Goal: Check status: Check status

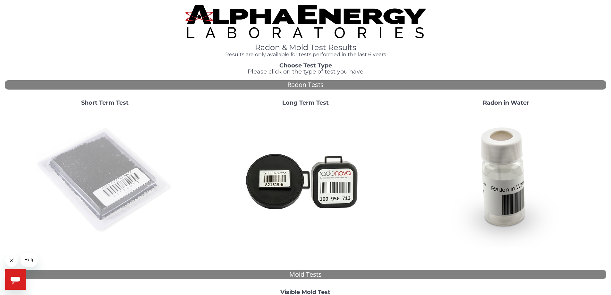
click at [114, 161] on img at bounding box center [105, 180] width 138 height 138
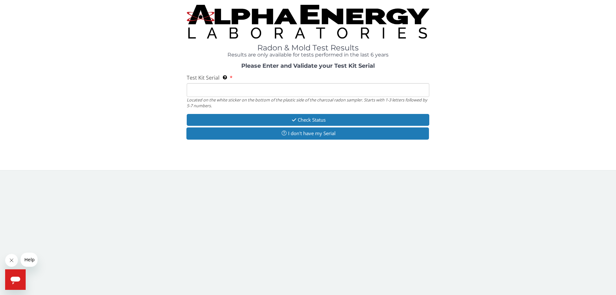
click at [279, 89] on input "Test Kit Serial Located on the white sticker on the bottom of the plastic side …" at bounding box center [308, 90] width 242 height 14
paste input "AA750855"
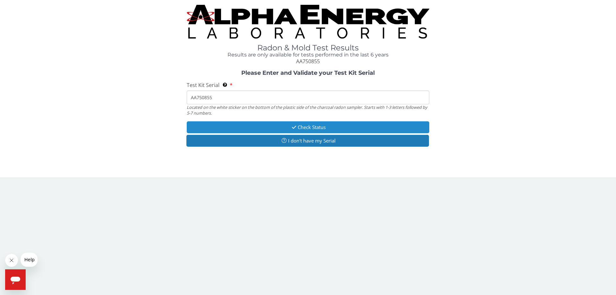
type input "AA750855"
click at [273, 128] on button "Check Status" at bounding box center [308, 127] width 242 height 12
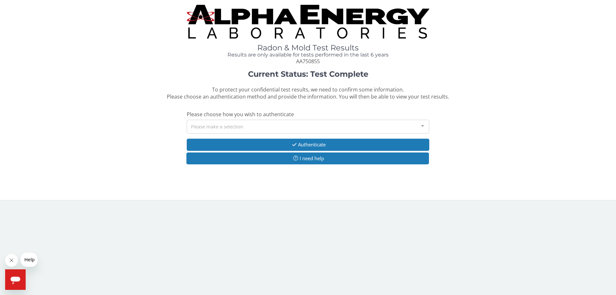
drag, startPoint x: 150, startPoint y: 122, endPoint x: 311, endPoint y: 102, distance: 161.8
click at [311, 102] on div "Current Status: Test Complete To protect your confidential test results, we nee…" at bounding box center [308, 120] width 606 height 101
click at [263, 125] on div "Please make a selection" at bounding box center [308, 127] width 242 height 14
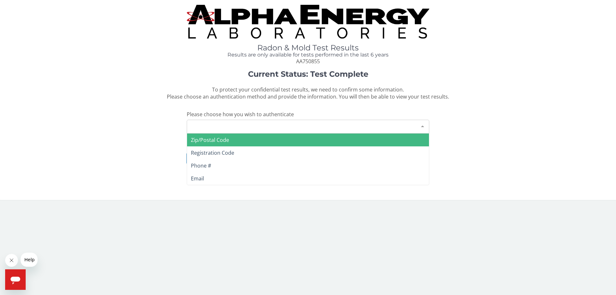
click at [250, 138] on span "Zip/Postal Code" at bounding box center [308, 139] width 242 height 13
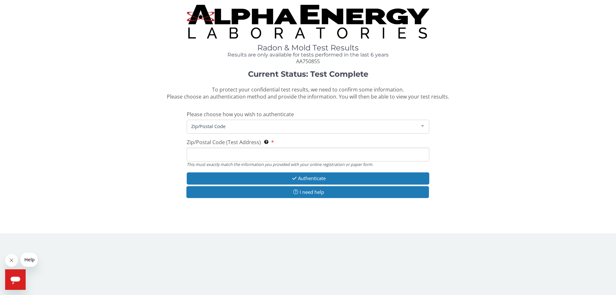
drag, startPoint x: 225, startPoint y: 155, endPoint x: 129, endPoint y: 128, distance: 99.8
click at [225, 154] on input "Zip/Postal Code (Test Address) This must exactly match the information you prov…" at bounding box center [308, 154] width 242 height 14
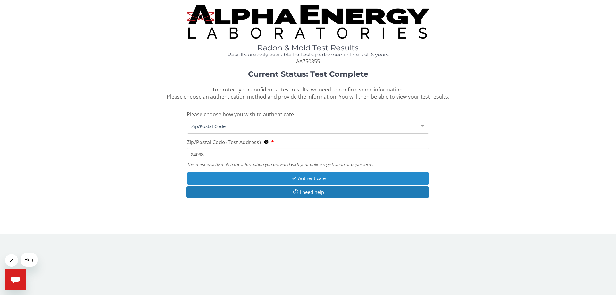
type input "84098"
click at [271, 180] on button "Authenticate" at bounding box center [308, 178] width 242 height 12
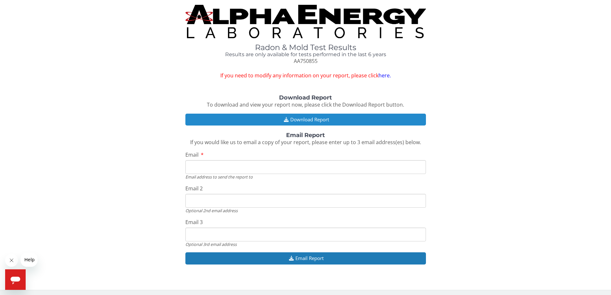
click at [316, 116] on button "Download Report" at bounding box center [305, 119] width 240 height 12
